Goal: Information Seeking & Learning: Learn about a topic

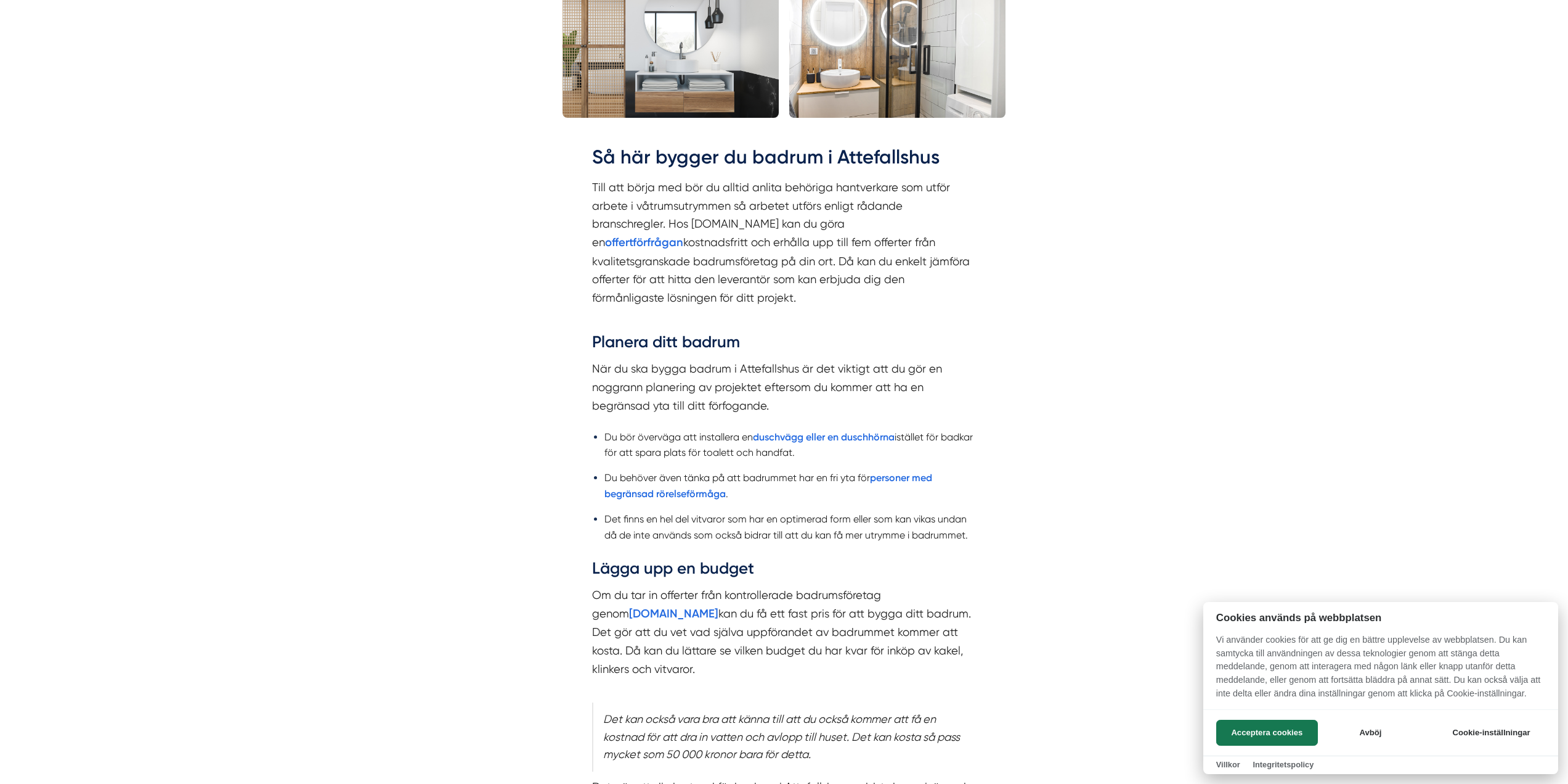
scroll to position [1295, 0]
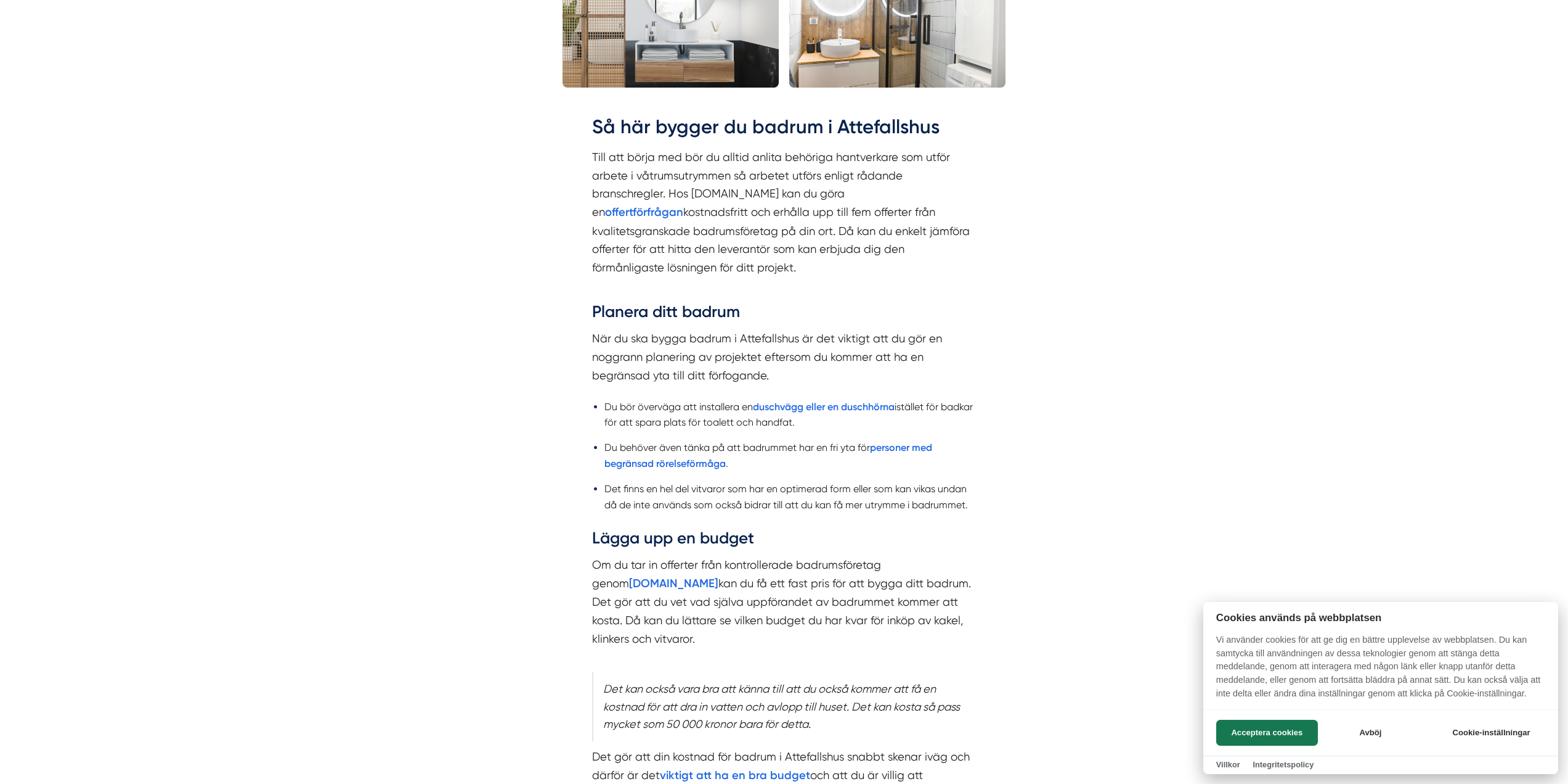
click at [909, 429] on div at bounding box center [784, 392] width 1568 height 784
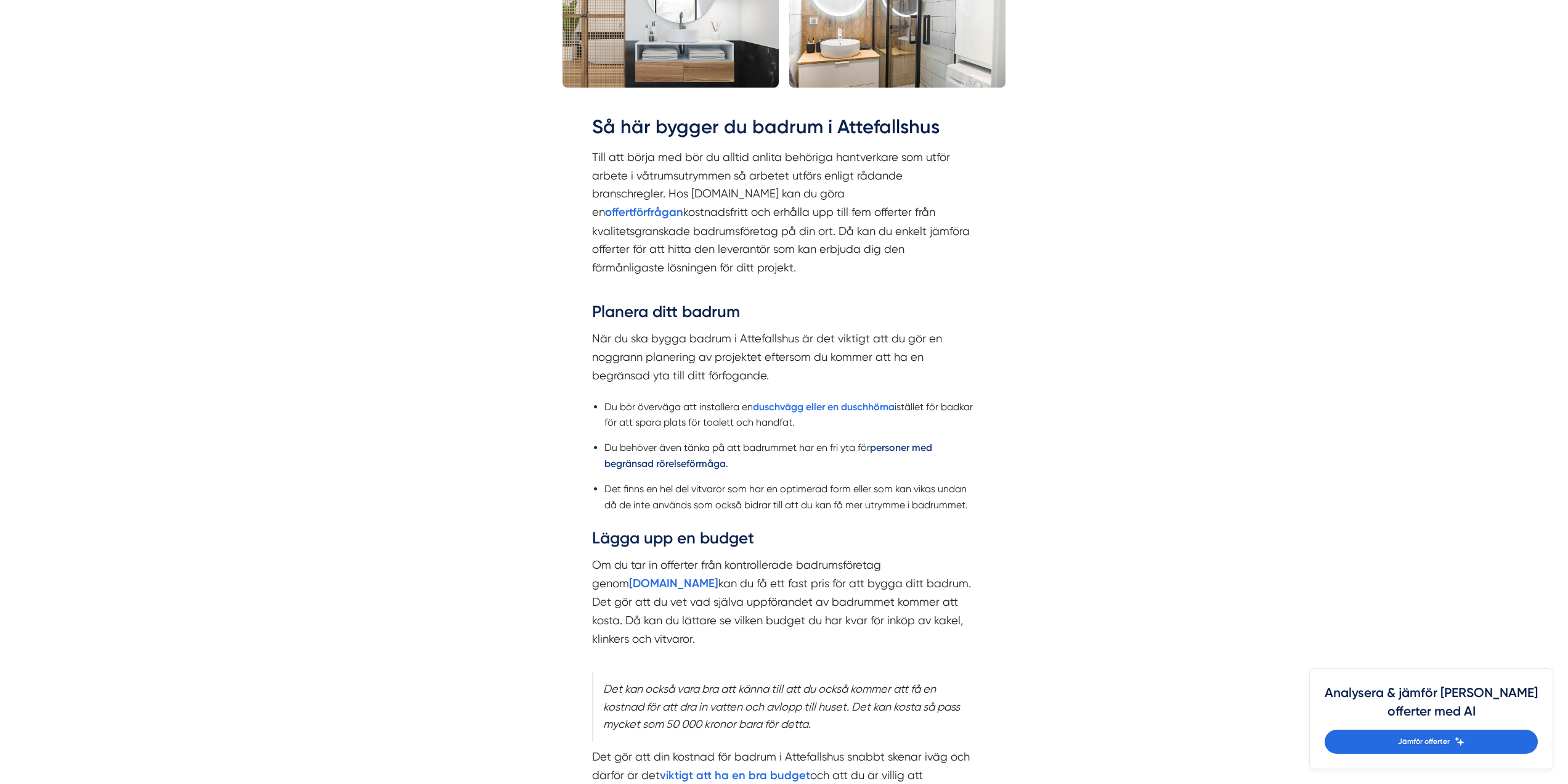
click at [909, 441] on strong "personer med begränsad rörelseförmåga" at bounding box center [769, 454] width 328 height 27
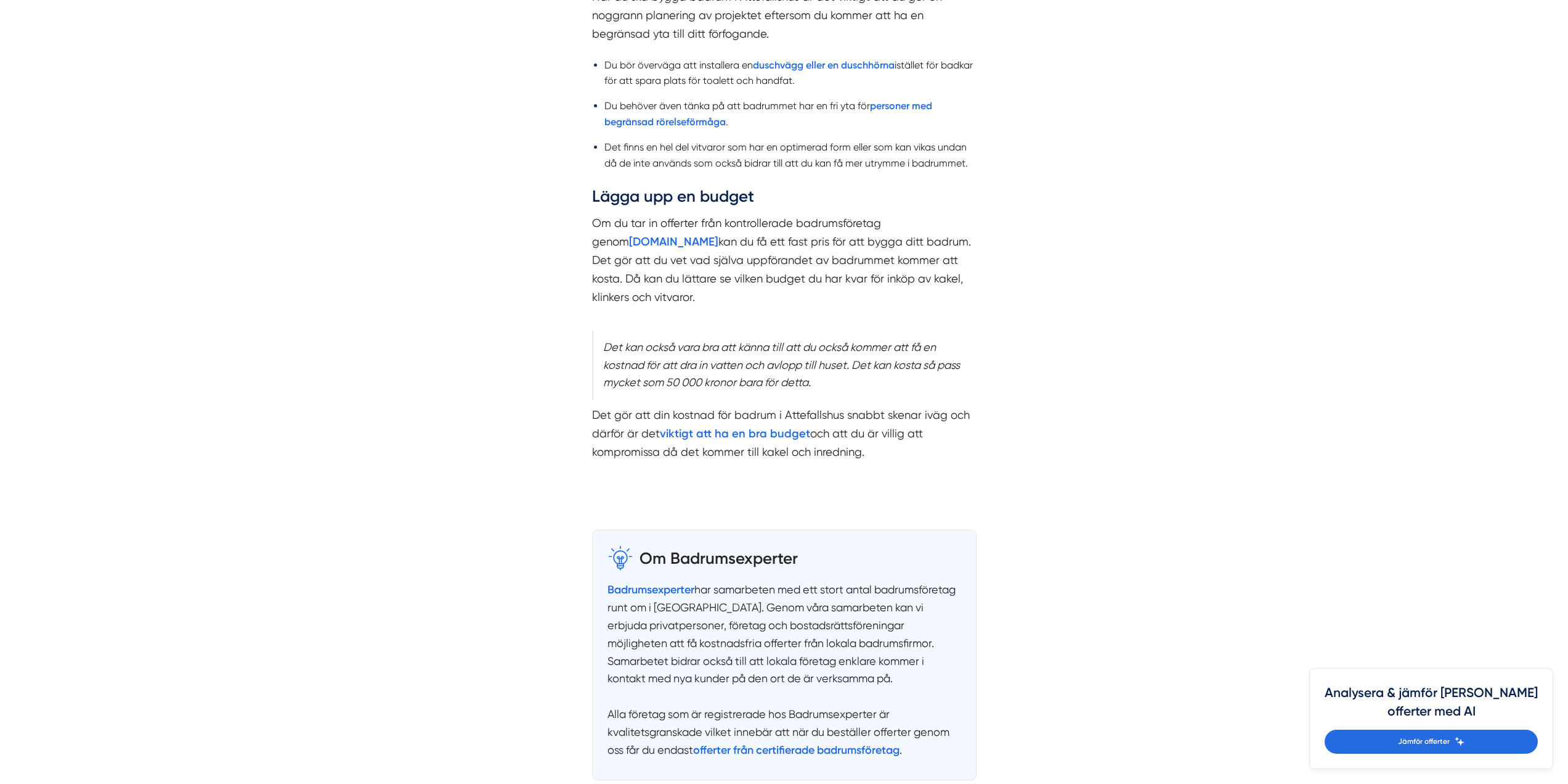
scroll to position [1665, 0]
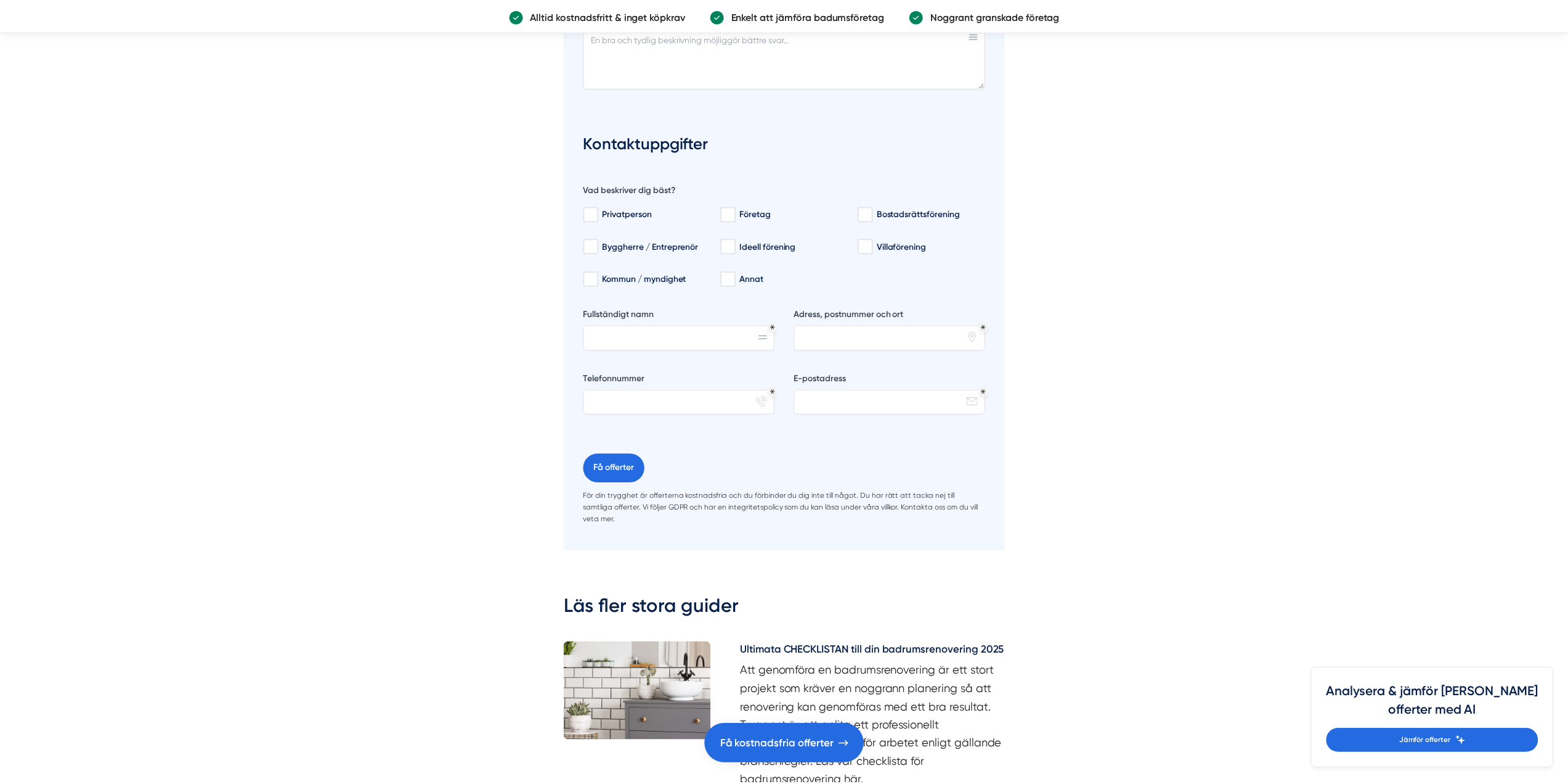
scroll to position [3269, 0]
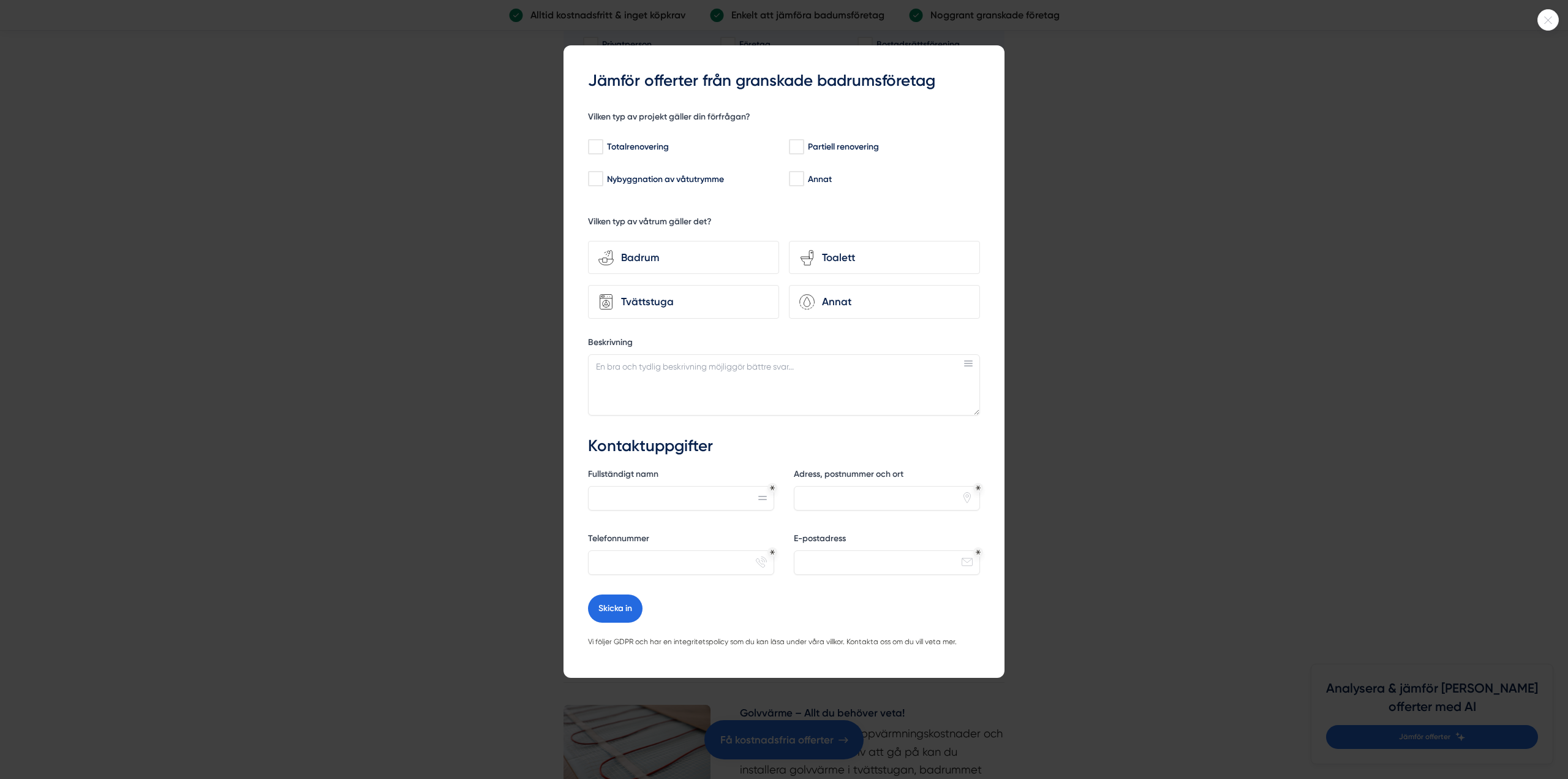
click at [1553, 22] on icon at bounding box center [1549, 20] width 20 height 7
